Goal: Use online tool/utility: Use online tool/utility

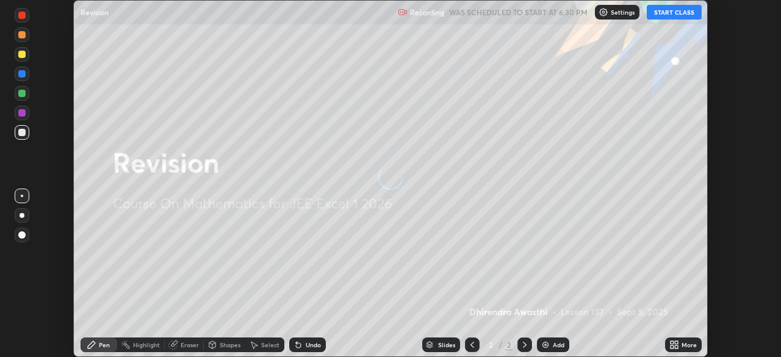
scroll to position [357, 780]
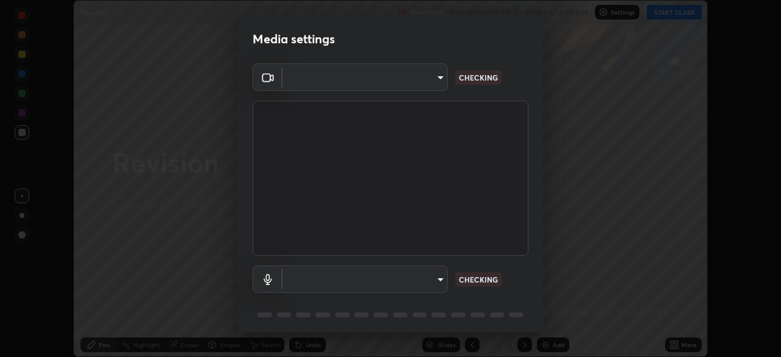
click at [439, 281] on body "Erase all Revision Recording WAS SCHEDULED TO START AT 6:30 PM Settings START C…" at bounding box center [390, 178] width 781 height 357
type input "1e49b53be58bf3658c32ba4c8e2538d2601885ca91182b01ba969948c87b8f29"
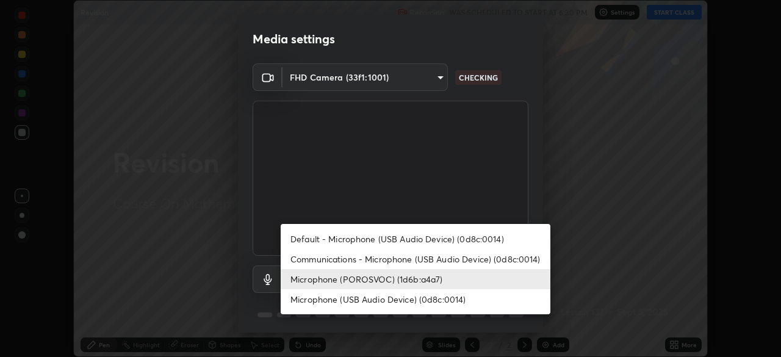
click at [518, 261] on li "Communications - Microphone (USB Audio Device) (0d8c:0014)" at bounding box center [416, 259] width 270 height 20
type input "communications"
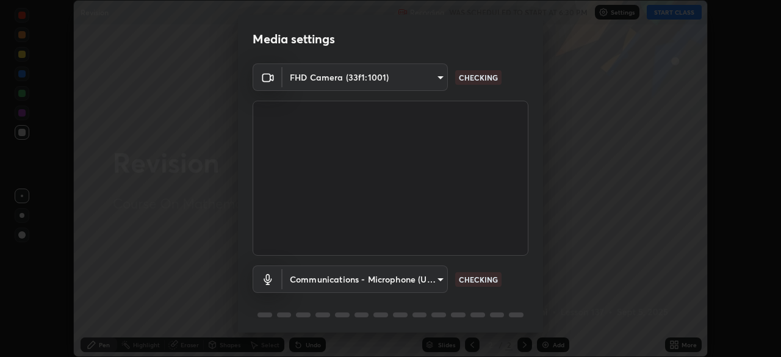
scroll to position [43, 0]
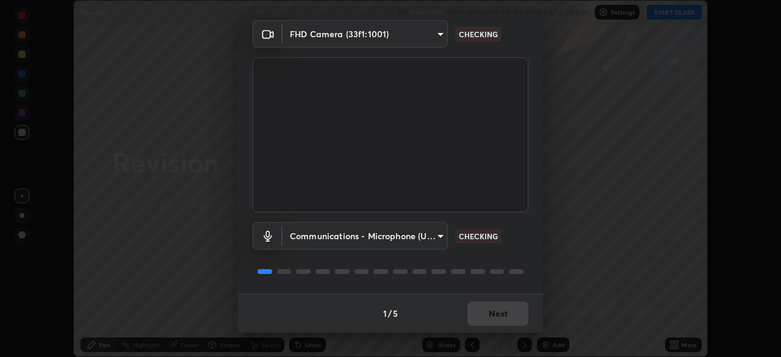
click at [525, 264] on div "Communications - Microphone (USB Audio Device) (0d8c:0014) communications CHECK…" at bounding box center [391, 252] width 276 height 81
click at [519, 263] on div "Communications - Microphone (USB Audio Device) (0d8c:0014) communications CHECK…" at bounding box center [391, 252] width 276 height 81
click at [520, 262] on div "Communications - Microphone (USB Audio Device) (0d8c:0014) communications CHECK…" at bounding box center [391, 252] width 276 height 81
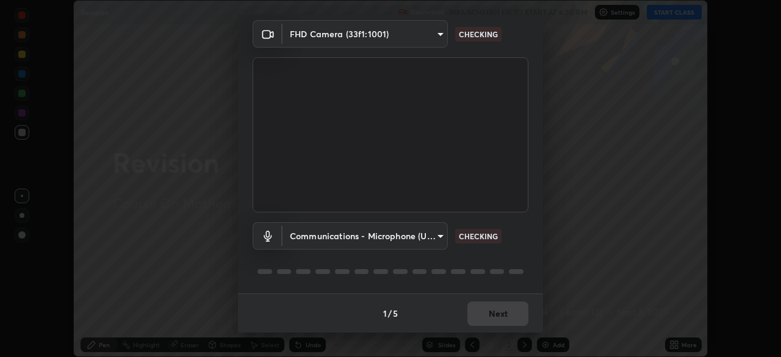
click at [517, 261] on div "Communications - Microphone (USB Audio Device) (0d8c:0014) communications CHECK…" at bounding box center [391, 252] width 276 height 81
click at [520, 265] on div at bounding box center [391, 271] width 276 height 15
click at [523, 282] on div "Communications - Microphone (USB Audio Device) (0d8c:0014) communications WORKI…" at bounding box center [391, 252] width 276 height 81
click at [520, 286] on div "Communications - Microphone (USB Audio Device) (0d8c:0014) communications WORKI…" at bounding box center [391, 252] width 276 height 81
click at [516, 280] on div "Communications - Microphone (USB Audio Device) (0d8c:0014) communications WORKI…" at bounding box center [391, 252] width 276 height 81
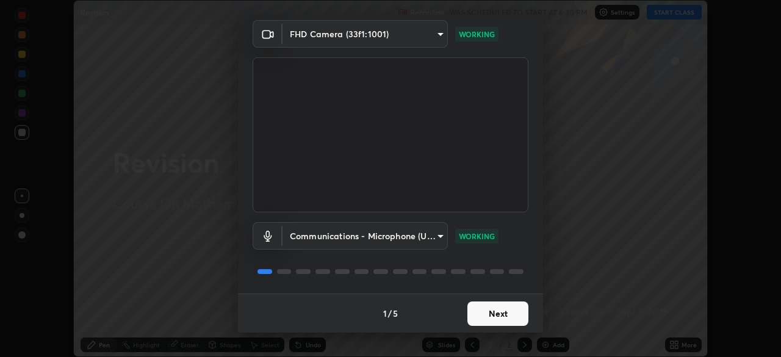
click at [502, 316] on button "Next" at bounding box center [497, 313] width 61 height 24
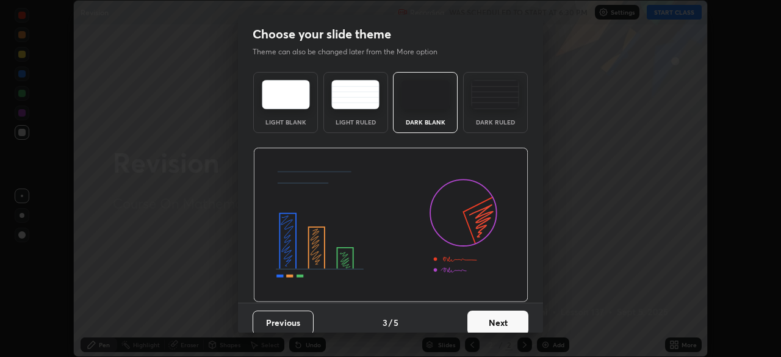
click at [511, 311] on button "Next" at bounding box center [497, 323] width 61 height 24
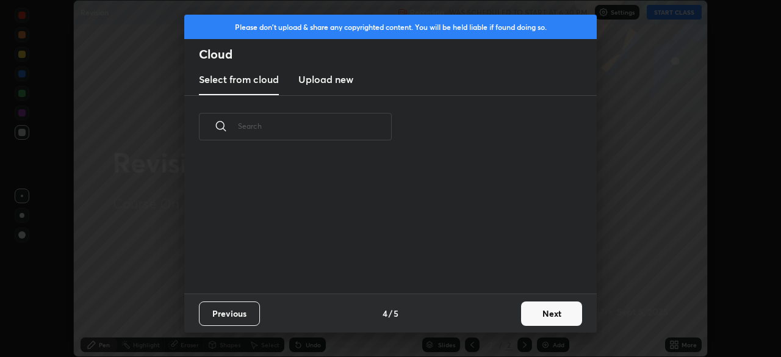
click at [546, 315] on button "Next" at bounding box center [551, 313] width 61 height 24
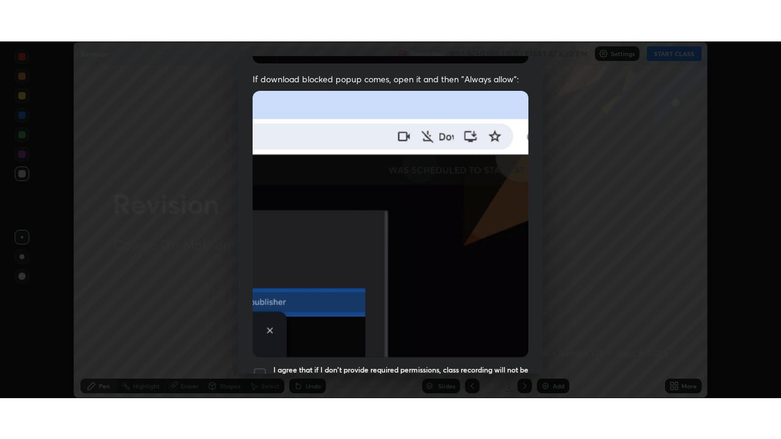
scroll to position [292, 0]
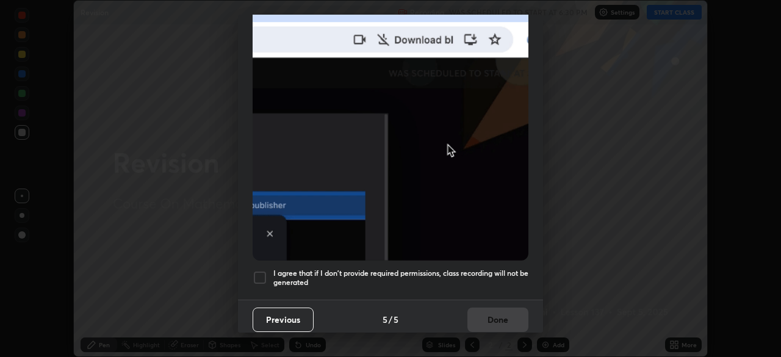
click at [256, 272] on div at bounding box center [260, 277] width 15 height 15
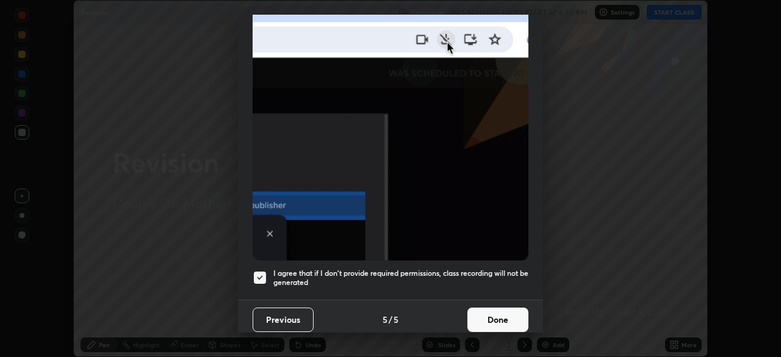
click at [497, 314] on button "Done" at bounding box center [497, 320] width 61 height 24
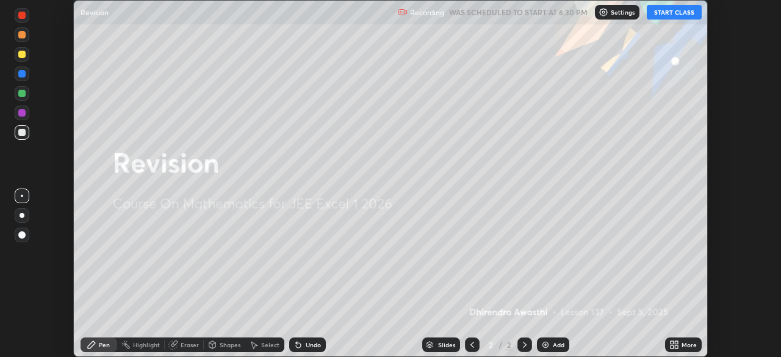
click at [674, 14] on button "START CLASS" at bounding box center [674, 12] width 55 height 15
click at [672, 344] on icon at bounding box center [672, 342] width 3 height 3
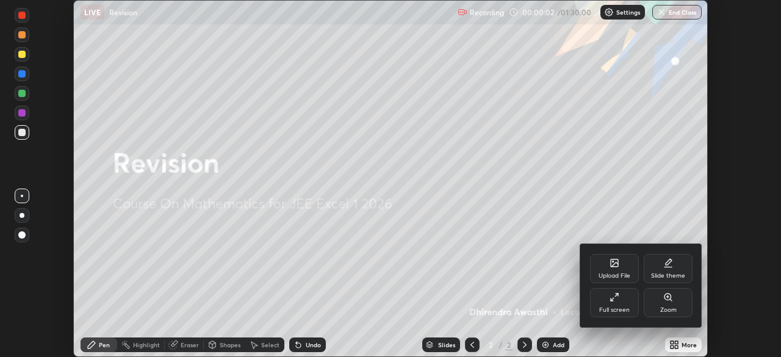
click at [625, 301] on div "Full screen" at bounding box center [614, 302] width 49 height 29
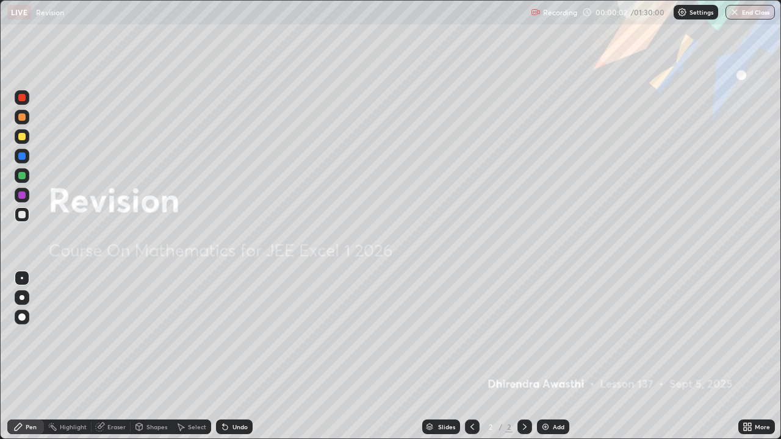
scroll to position [439, 781]
click at [555, 356] on div "Add" at bounding box center [559, 427] width 12 height 6
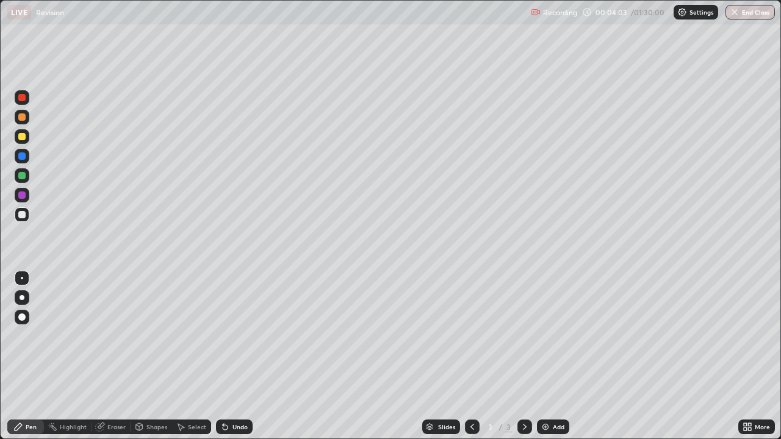
click at [240, 356] on div "Undo" at bounding box center [239, 427] width 15 height 6
click at [240, 356] on div "Undo" at bounding box center [234, 427] width 37 height 15
